Goal: Find specific page/section: Find specific page/section

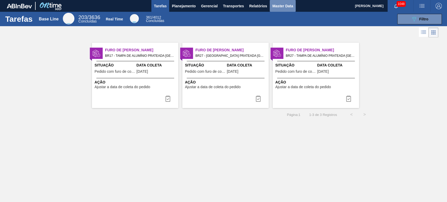
drag, startPoint x: 285, startPoint y: 4, endPoint x: 281, endPoint y: 8, distance: 5.7
click at [285, 4] on span "Master Data" at bounding box center [282, 6] width 21 height 6
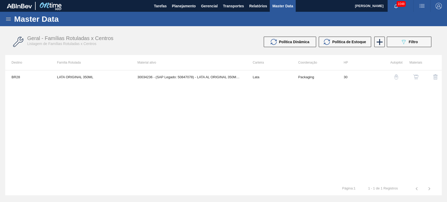
click at [8, 21] on div "Master Data" at bounding box center [223, 19] width 447 height 14
click at [9, 21] on icon at bounding box center [8, 19] width 6 height 6
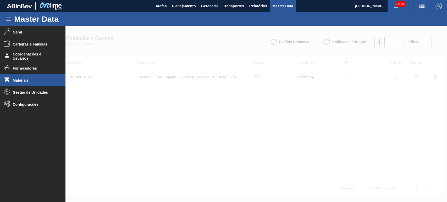
click at [23, 80] on span "Materiais" at bounding box center [34, 80] width 43 height 4
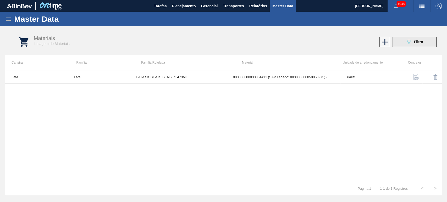
click at [431, 44] on button "089F7B8B-B2A5-4AFE-B5C0-19BA573D28AC Filtro" at bounding box center [414, 42] width 45 height 10
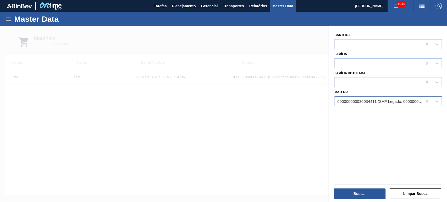
click at [385, 102] on div "000000000030034411 (SAP Legado: 000000000050850975) - LATA AL 473ML BEATS SENSE…" at bounding box center [380, 101] width 86 height 4
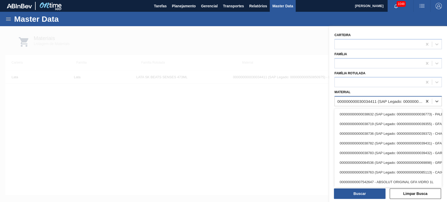
paste input "30034409"
type input "30034409"
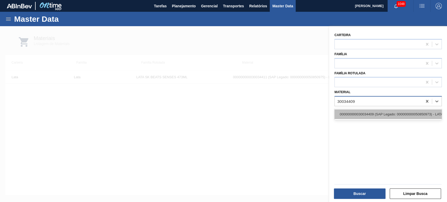
click at [375, 112] on div "000000000030034409 (SAP Legado: 000000000050850973) - LATA AL 269ML BEATS SENSE…" at bounding box center [387, 114] width 107 height 10
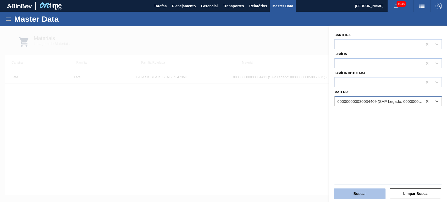
click at [359, 195] on button "Buscar" at bounding box center [360, 194] width 52 height 10
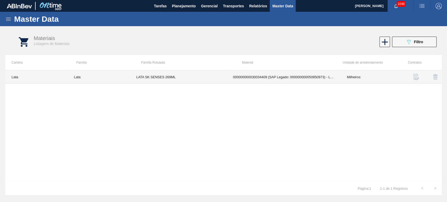
click at [222, 81] on td "LATA SK SENSES 269ML" at bounding box center [178, 76] width 97 height 13
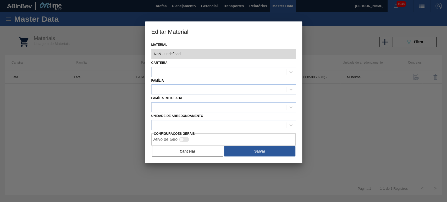
type input "30034409 - 000000000030034409 (SAP Legado: 000000000050850973) - LATA AL 269ML …"
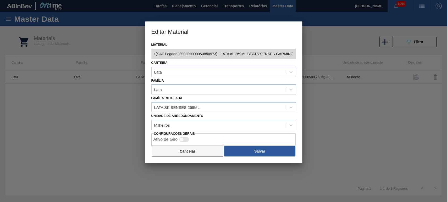
click at [184, 148] on button "Cancelar" at bounding box center [187, 151] width 71 height 10
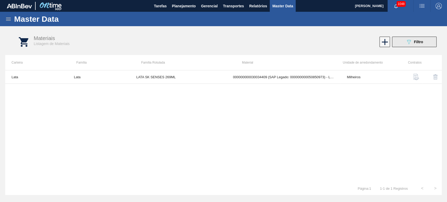
click at [434, 42] on button "089F7B8B-B2A5-4AFE-B5C0-19BA573D28AC Filtro" at bounding box center [414, 42] width 45 height 10
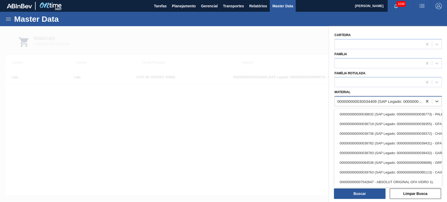
click at [386, 102] on div "000000000030034409 (SAP Legado: 000000000050850973) - LATA AL 269ML BEATS SENSE…" at bounding box center [380, 101] width 86 height 4
paste input "30034426"
type input "30034426"
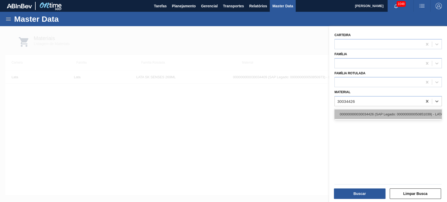
click at [378, 113] on div "000000000030034426 (SAP Legado: 000000000050851039) - LATA AL 350ML PCTW NIV25" at bounding box center [387, 114] width 107 height 10
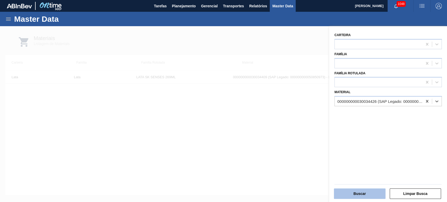
click at [358, 198] on button "Buscar" at bounding box center [360, 194] width 52 height 10
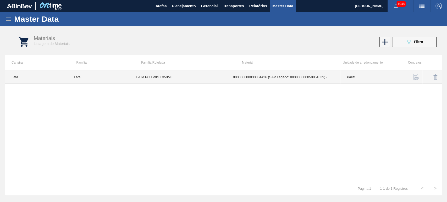
click at [238, 76] on td "000000000030034426 (SAP Legado: 000000000050851039) - LATA AL 350ML PCTW NIV25" at bounding box center [284, 76] width 114 height 13
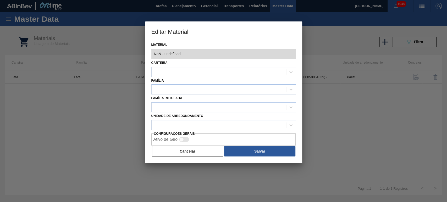
type input "30034426 - 000000000030034426 (SAP Legado: 000000000050851039) - LATA AL 350ML …"
click at [297, 54] on div "Material 30034426 - 000000000030034426 (SAP Legado: 000000000050851039) - LATA …" at bounding box center [223, 102] width 157 height 122
